Goal: Obtain resource: Download file/media

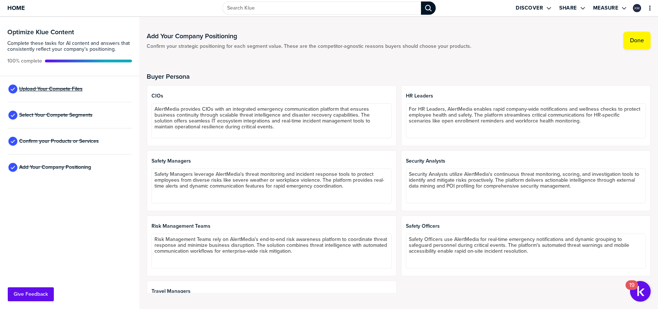
click at [69, 88] on span "Upload Your Compete Files" at bounding box center [50, 89] width 63 height 6
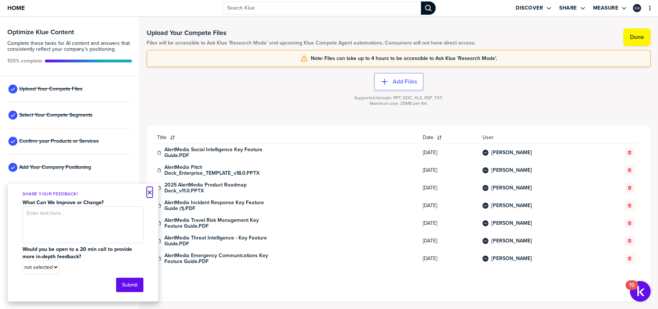
click at [149, 193] on button "×" at bounding box center [149, 192] width 5 height 9
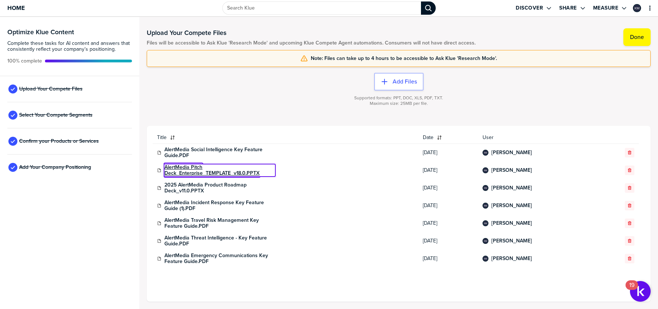
click at [252, 174] on link "AlertMedia Pitch Deck_Enterprise_TEMPLATE_v18.0.PPTX" at bounding box center [219, 171] width 111 height 12
click at [79, 200] on div "Optimize Klue Content Complete these tasks for AI content and answers that cons…" at bounding box center [69, 163] width 139 height 293
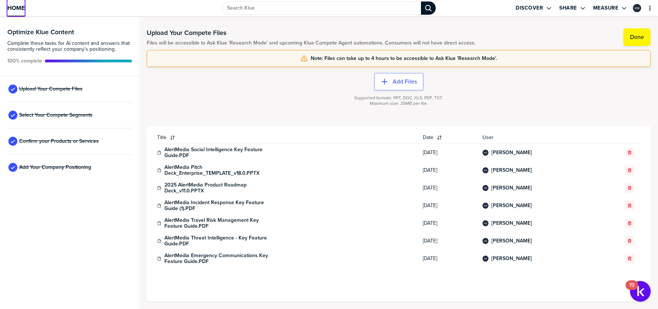
click at [18, 13] on link "Home" at bounding box center [15, 8] width 17 height 16
